Goal: Information Seeking & Learning: Find specific page/section

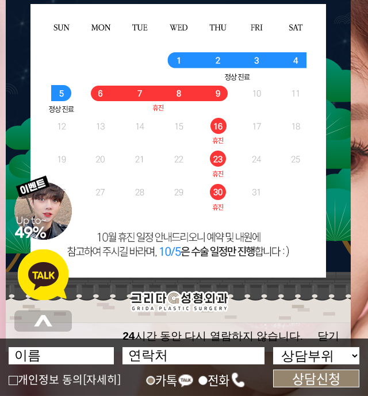
scroll to position [120, 0]
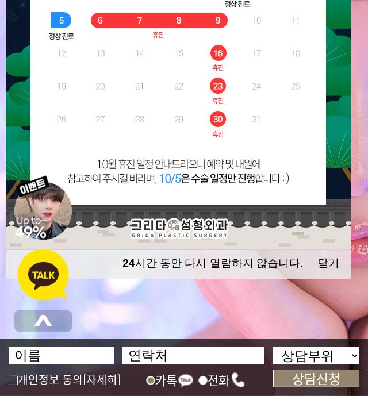
scroll to position [270, 0]
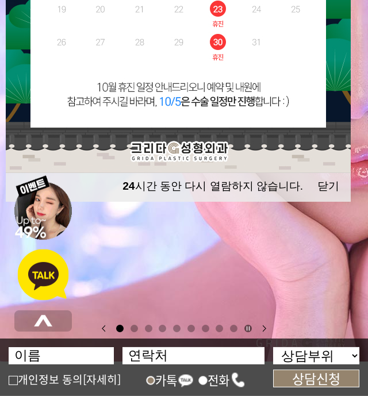
click at [226, 191] on button "24 시간 동안 다시 열람하지 않습니다." at bounding box center [212, 186] width 180 height 15
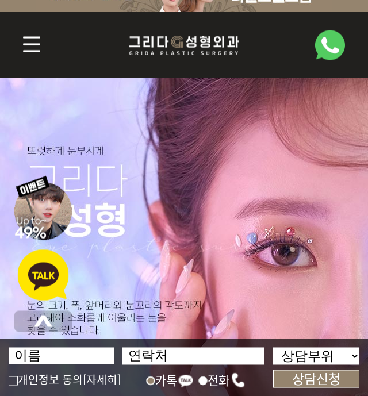
scroll to position [0, 0]
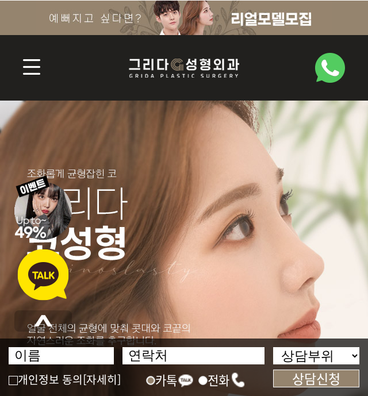
click at [41, 71] on img at bounding box center [37, 68] width 35 height 25
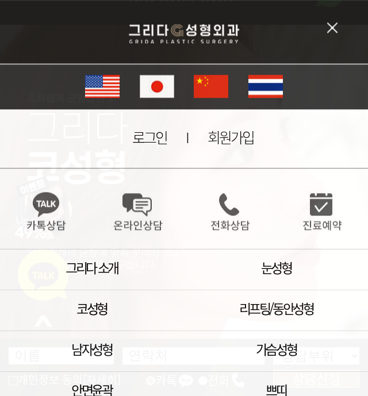
scroll to position [84, 0]
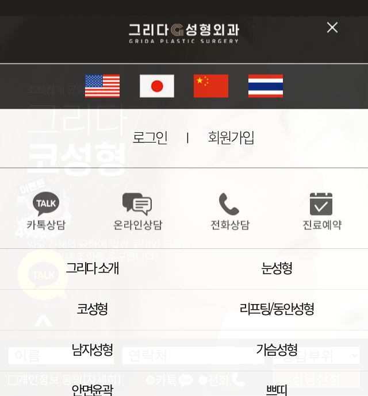
click at [276, 271] on link "눈성형" at bounding box center [276, 267] width 30 height 20
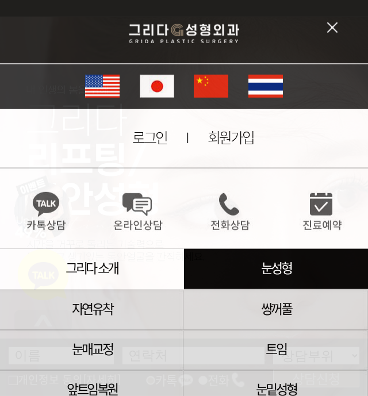
click at [139, 268] on li "그리다 소개" at bounding box center [92, 269] width 184 height 41
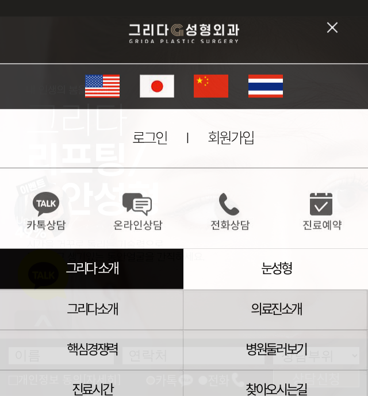
click at [264, 314] on link "의료진소개" at bounding box center [276, 308] width 51 height 20
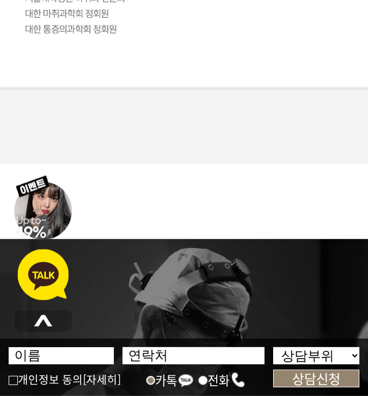
scroll to position [3918, 0]
